Goal: Navigation & Orientation: Understand site structure

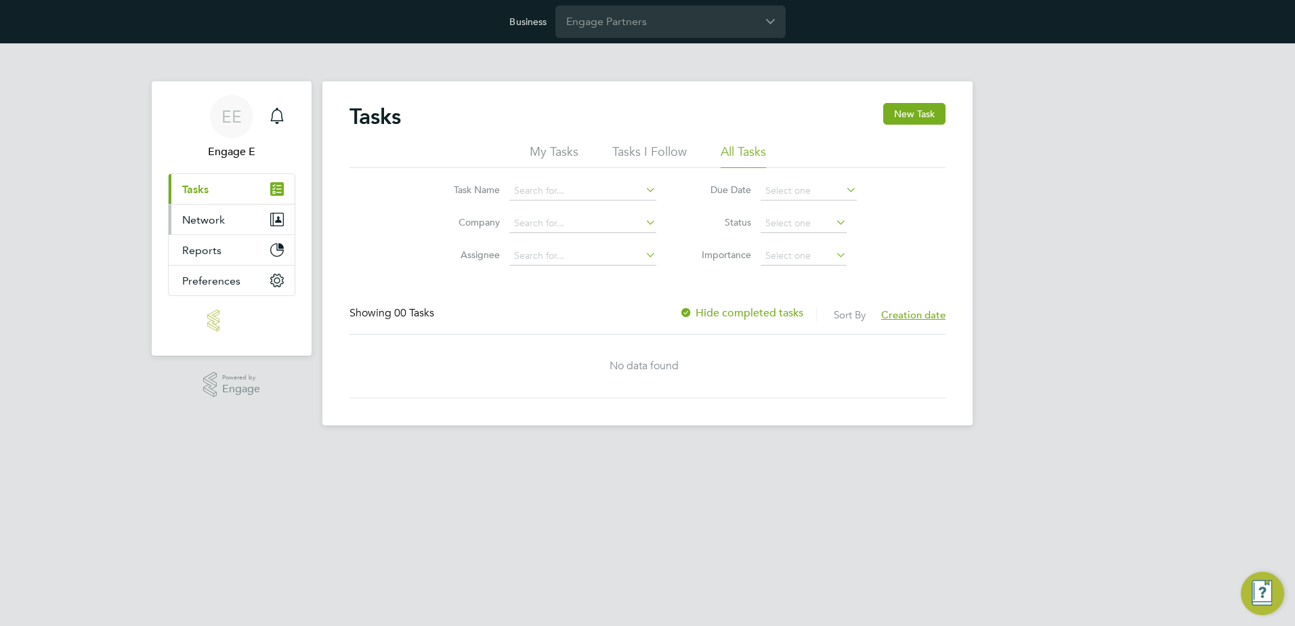
click at [205, 228] on button "Network" at bounding box center [232, 219] width 126 height 30
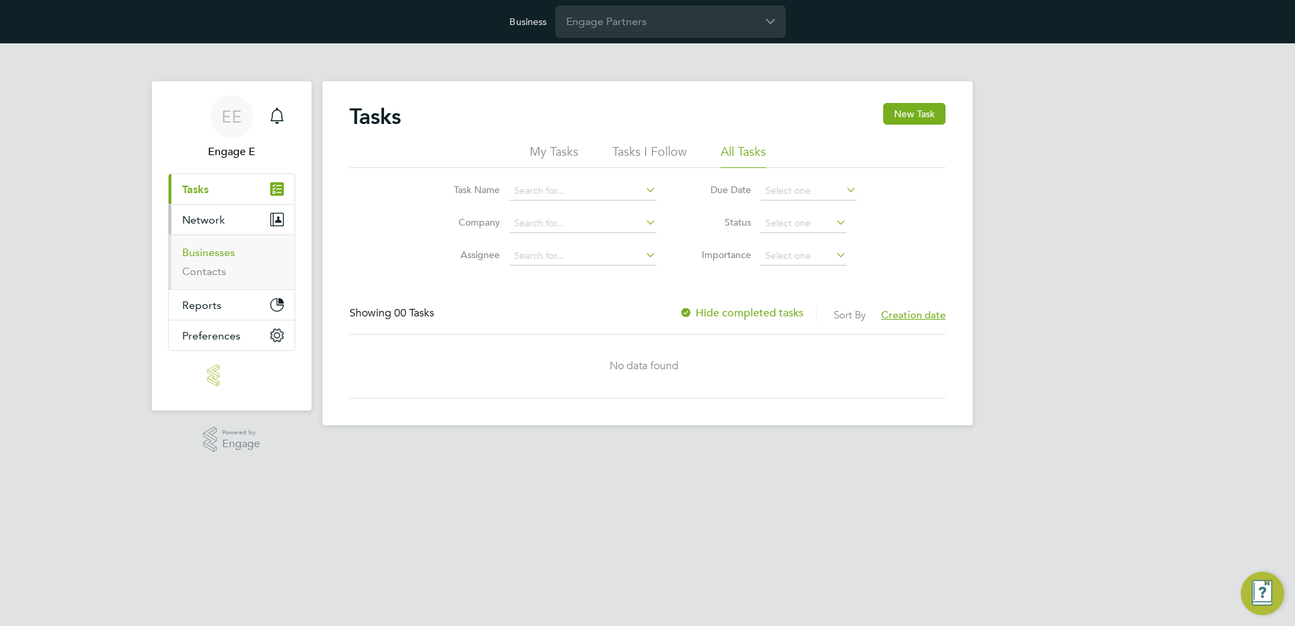
click at [213, 257] on link "Businesses" at bounding box center [208, 252] width 53 height 13
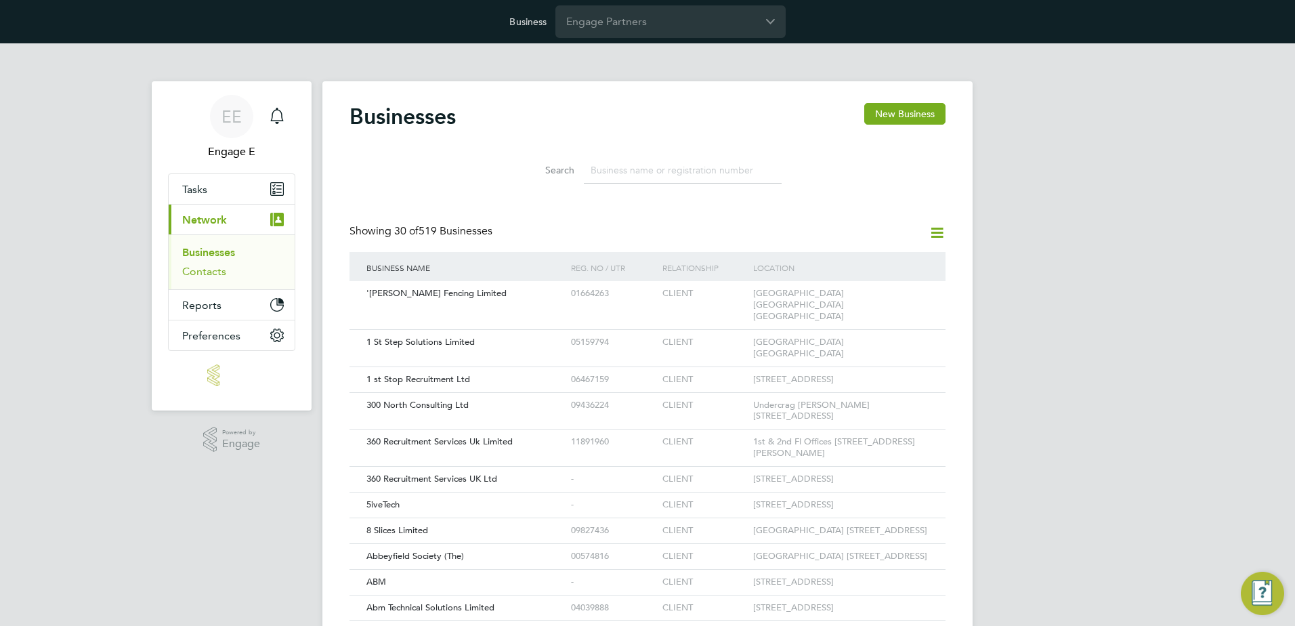
click at [206, 267] on link "Contacts" at bounding box center [204, 271] width 44 height 13
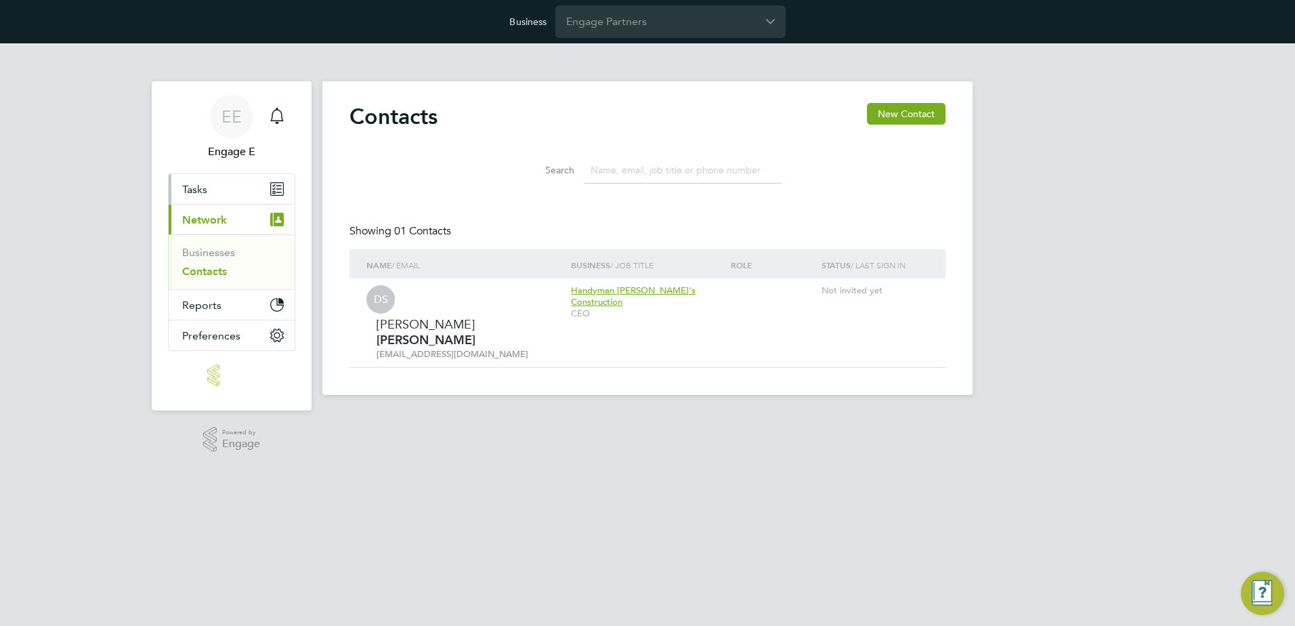
click at [203, 187] on span "Tasks" at bounding box center [194, 189] width 25 height 13
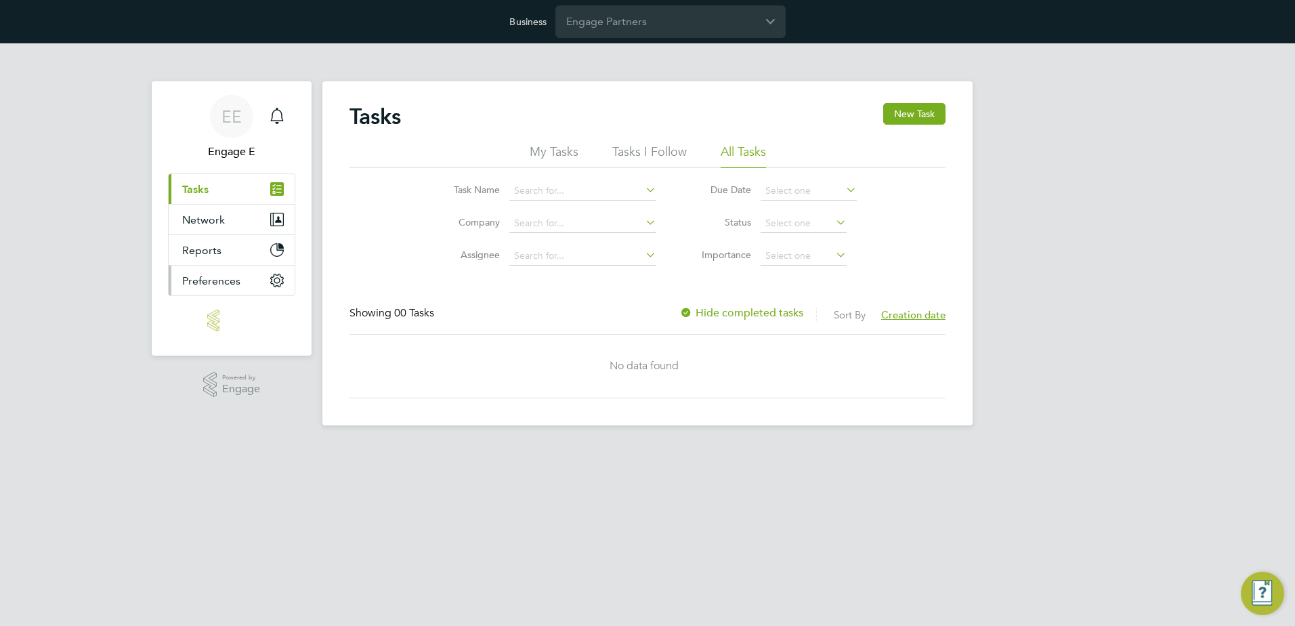
click at [207, 277] on span "Preferences" at bounding box center [211, 280] width 58 height 13
click at [207, 255] on span "Reports" at bounding box center [201, 250] width 39 height 13
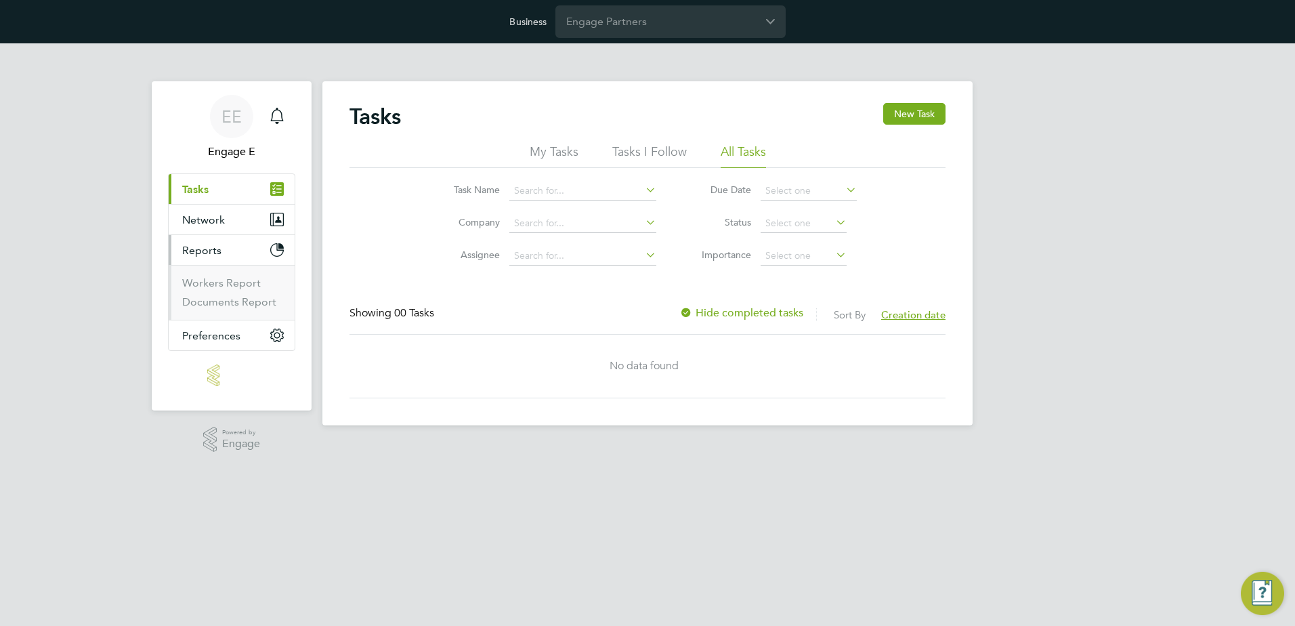
click at [207, 252] on span "Reports" at bounding box center [201, 250] width 39 height 13
